Goal: Task Accomplishment & Management: Manage account settings

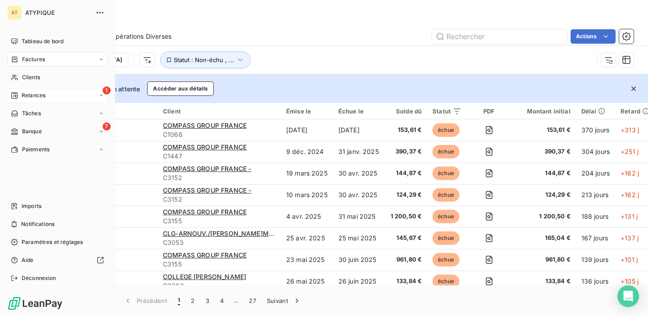
click at [37, 96] on span "Relances" at bounding box center [34, 95] width 24 height 8
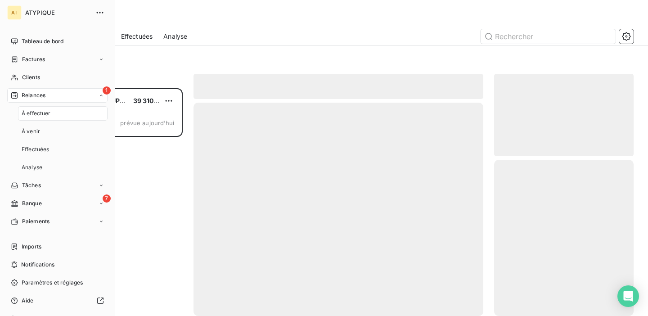
scroll to position [228, 140]
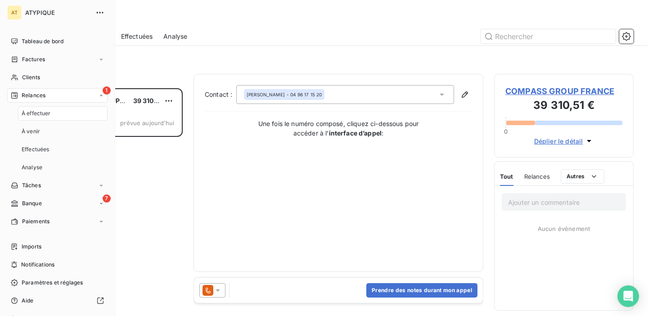
click at [54, 110] on div "À effectuer" at bounding box center [63, 113] width 90 height 14
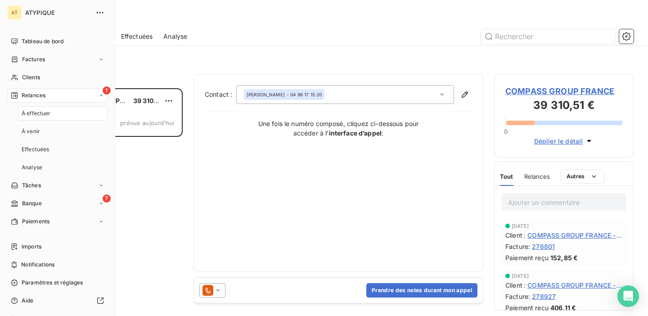
click at [48, 116] on span "À effectuer" at bounding box center [36, 113] width 29 height 8
click at [55, 113] on div "À effectuer" at bounding box center [63, 113] width 90 height 14
click at [51, 128] on div "À venir" at bounding box center [63, 131] width 90 height 14
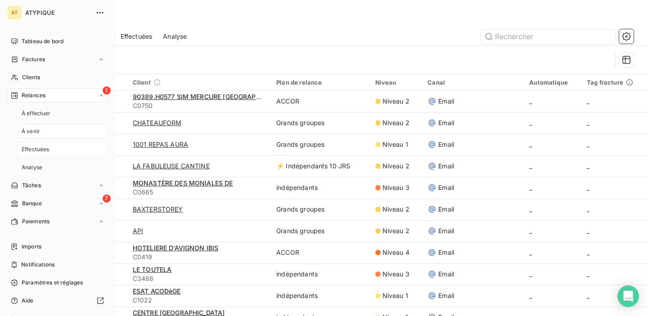
click at [47, 147] on span "Effectuées" at bounding box center [36, 149] width 28 height 8
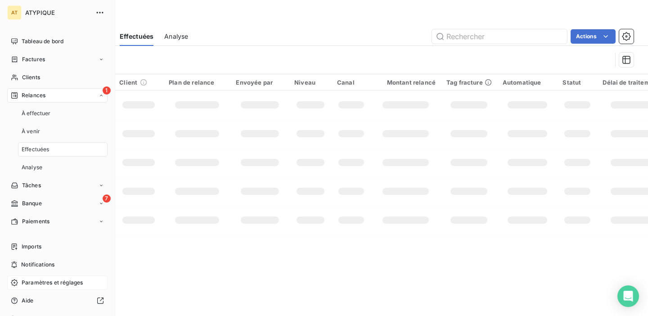
click at [48, 283] on span "Paramètres et réglages" at bounding box center [52, 283] width 61 height 8
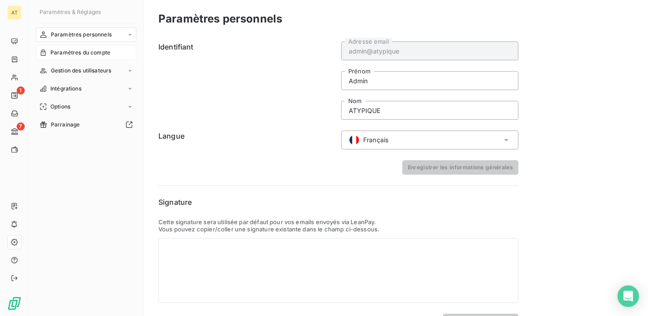
click at [73, 56] on span "Paramètres du compte" at bounding box center [80, 53] width 60 height 8
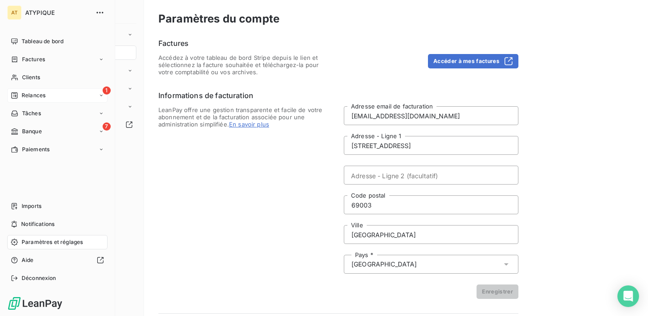
click at [46, 96] on div "1 Relances" at bounding box center [57, 95] width 100 height 14
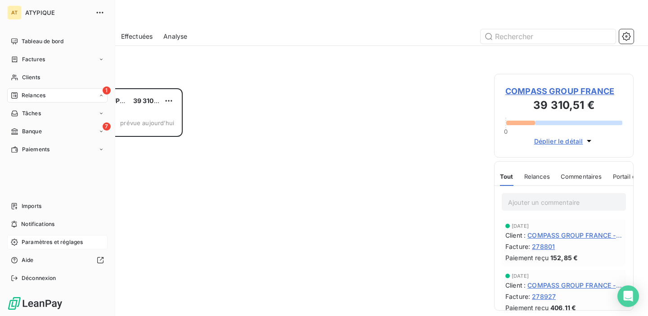
scroll to position [228, 140]
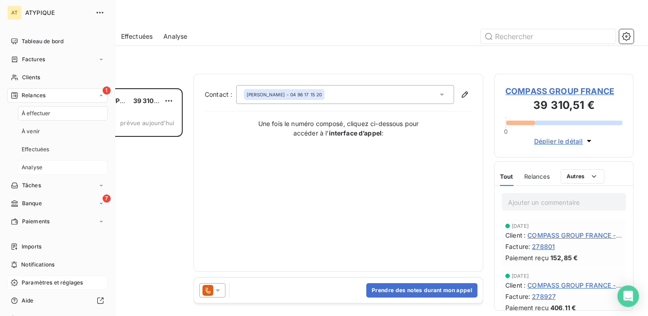
click at [55, 168] on div "Analyse" at bounding box center [63, 167] width 90 height 14
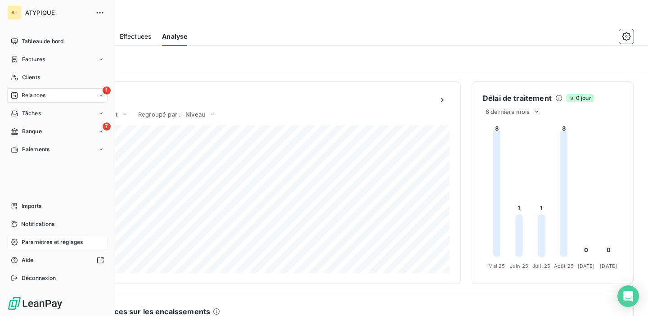
click at [46, 244] on span "Paramètres et réglages" at bounding box center [52, 242] width 61 height 8
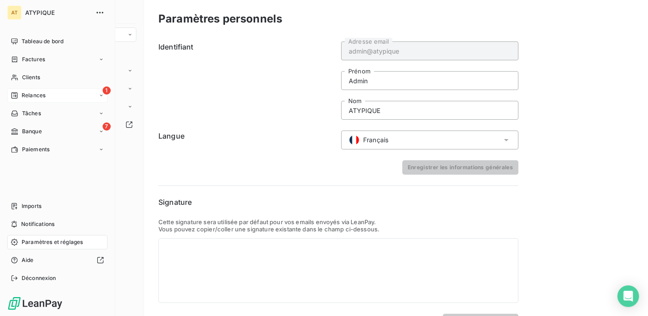
click at [41, 100] on div "1 Relances" at bounding box center [57, 95] width 100 height 14
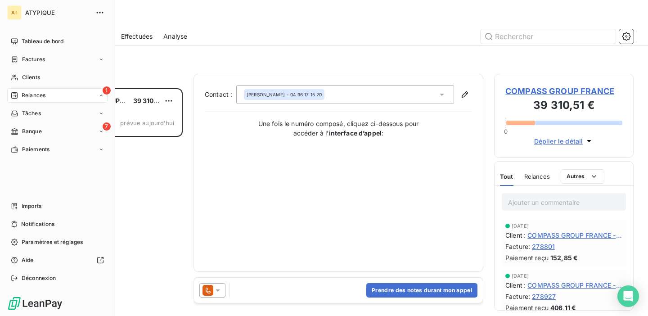
scroll to position [228, 140]
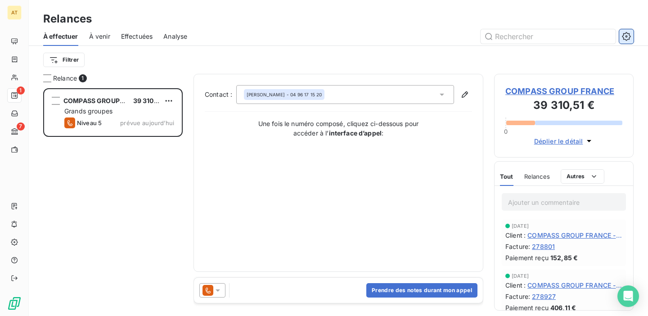
click at [633, 36] on button "button" at bounding box center [627, 36] width 14 height 14
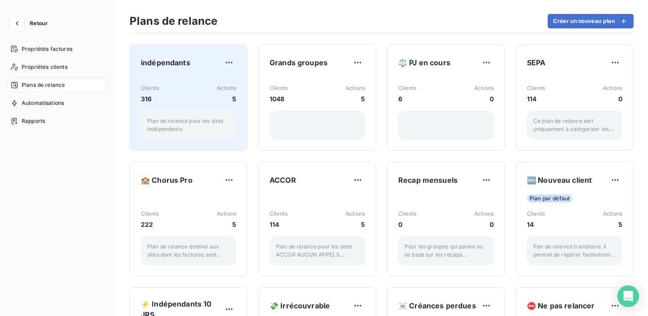
click at [181, 91] on div "Clients 316 Actions 5" at bounding box center [188, 93] width 95 height 19
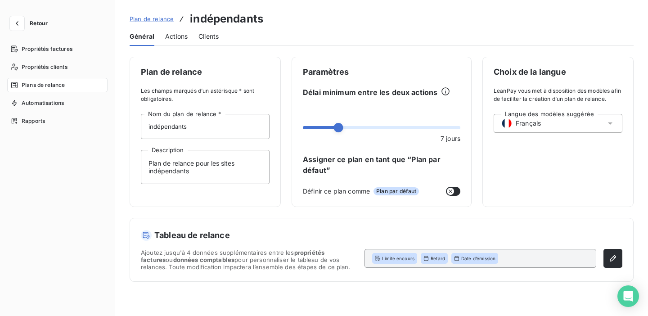
click at [173, 36] on span "Actions" at bounding box center [176, 36] width 23 height 9
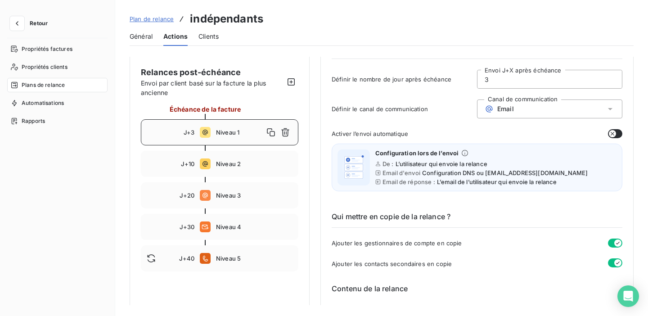
scroll to position [54, 0]
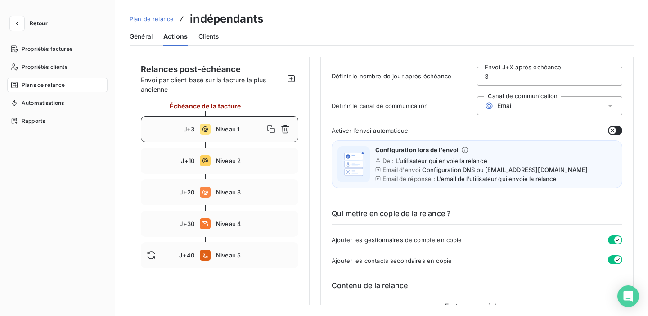
click at [522, 104] on div "Email" at bounding box center [549, 105] width 145 height 19
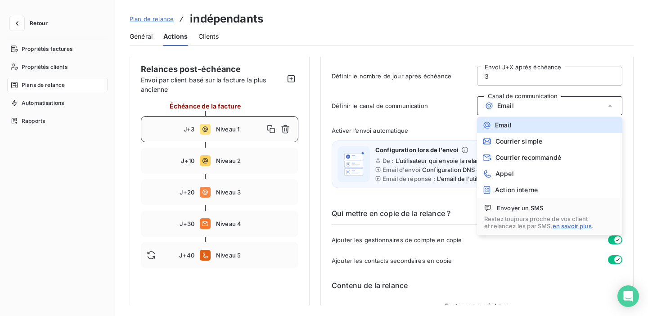
click at [446, 139] on div "Activer l’envoi automatique Configuration lors de l’envoi De : L’utilisateur qu…" at bounding box center [477, 160] width 291 height 68
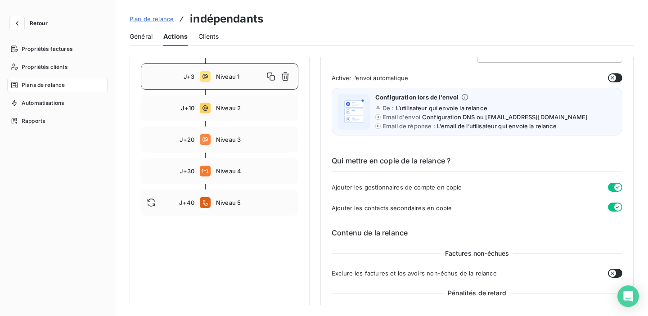
scroll to position [106, 0]
click at [14, 24] on icon "button" at bounding box center [17, 23] width 9 height 9
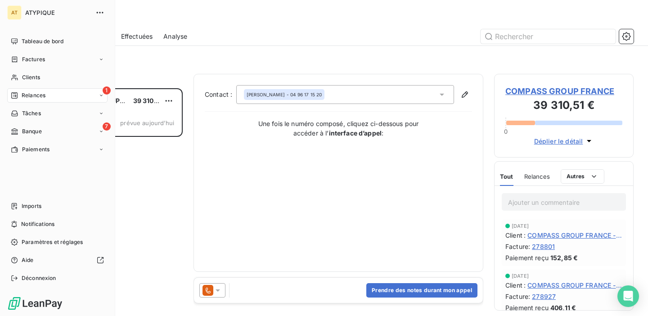
scroll to position [228, 140]
click at [34, 281] on span "Déconnexion" at bounding box center [39, 278] width 35 height 8
